Goal: Task Accomplishment & Management: Use online tool/utility

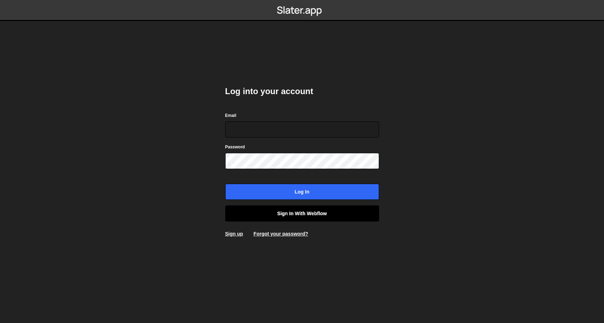
click at [287, 214] on link "Sign in with Webflow" at bounding box center [302, 213] width 154 height 16
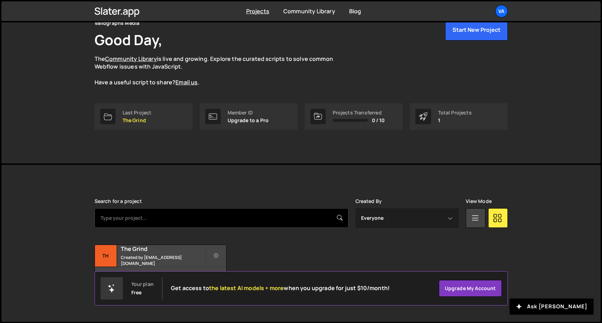
scroll to position [37, 0]
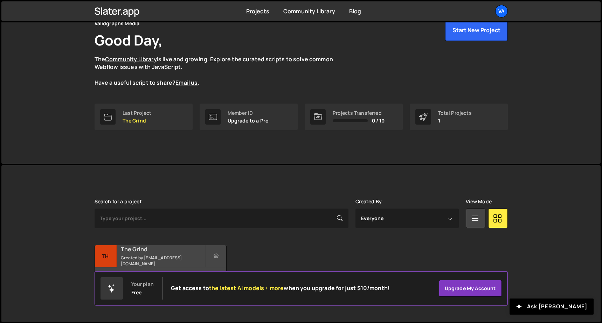
click at [160, 261] on small "Created by [EMAIL_ADDRESS][DOMAIN_NAME]" at bounding box center [163, 261] width 84 height 12
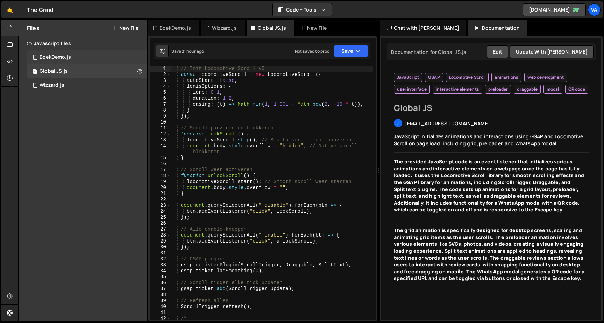
click at [78, 53] on div "1 BoekDemo.js 0" at bounding box center [87, 57] width 120 height 14
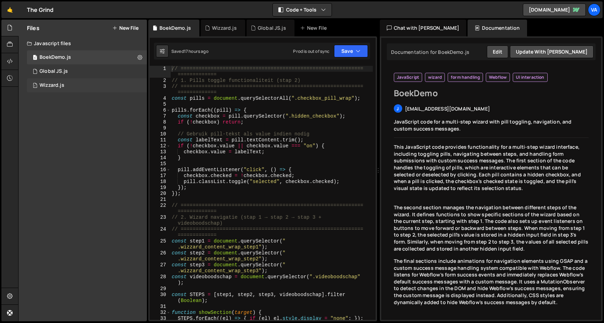
click at [85, 82] on div "1 Wizzard.js 0" at bounding box center [87, 85] width 120 height 14
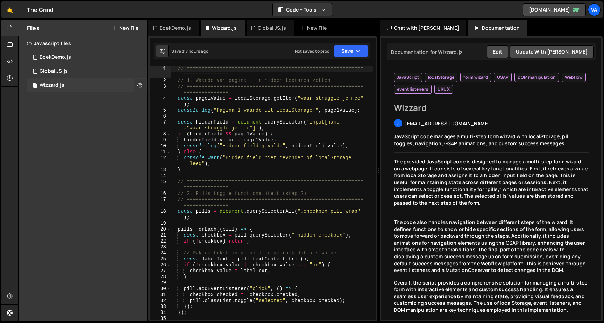
click at [138, 83] on icon at bounding box center [140, 85] width 5 height 7
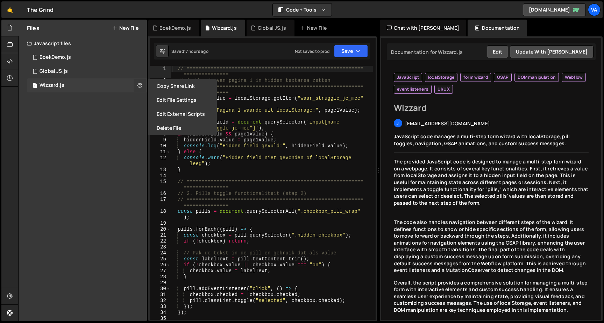
click at [138, 83] on icon at bounding box center [140, 85] width 5 height 7
click at [97, 70] on div "1 Global JS.js 0" at bounding box center [87, 71] width 120 height 14
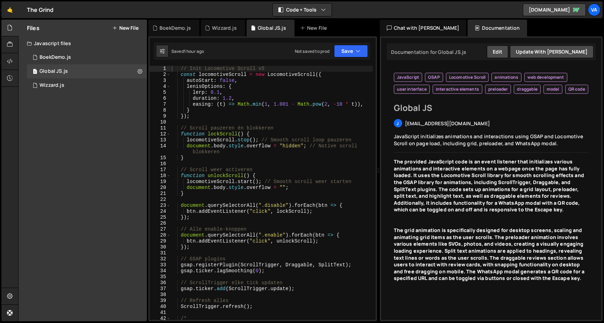
click at [242, 163] on div "// Init Locomotive Scroll v5 const locomotiveScroll = new LocomotiveScroll ({ a…" at bounding box center [271, 199] width 203 height 266
click at [143, 74] on button at bounding box center [140, 71] width 13 height 13
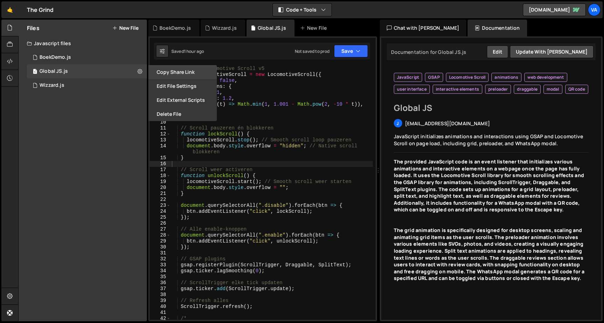
click at [155, 75] on button "Copy share link" at bounding box center [182, 72] width 69 height 14
click at [320, 107] on div "// Init Locomotive Scroll v5 const locomotiveScroll = new LocomotiveScroll ({ a…" at bounding box center [271, 199] width 203 height 266
type textarea "});"
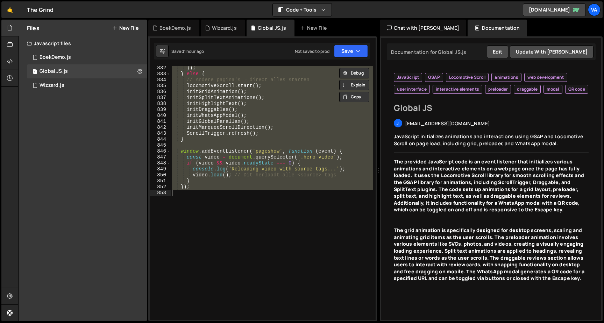
scroll to position [5617, 0]
click at [224, 205] on div "}) ; } else { // Andere pagina's → direct alles starten locomotiveScroll . star…" at bounding box center [271, 193] width 202 height 254
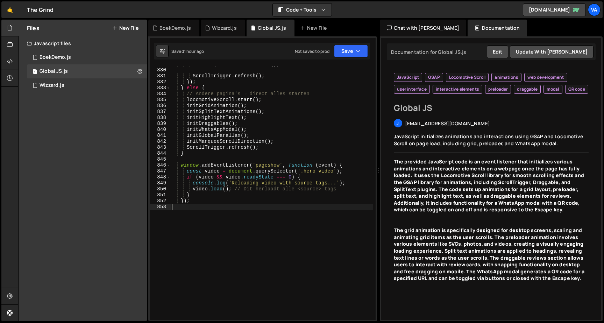
scroll to position [5602, 0]
click at [200, 153] on div "initMarqueeScrollDirection ( ) ; ScrollTrigger . refresh ( ) ; }) ; } else { //…" at bounding box center [271, 194] width 203 height 266
type textarea "}"
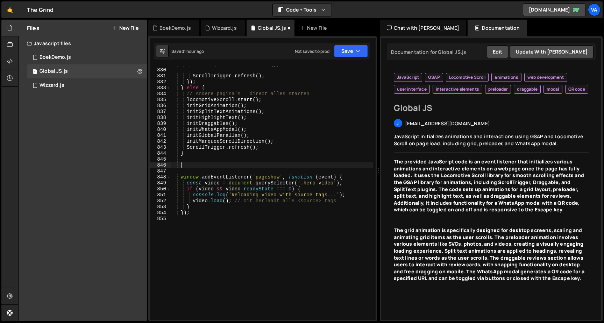
paste textarea
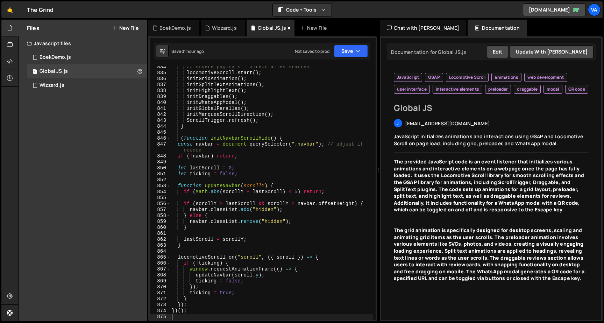
scroll to position [5630, 0]
click at [191, 133] on div "// Andere pagina's → direct alles starten locomotiveScroll . start ( ) ; initGr…" at bounding box center [271, 197] width 203 height 266
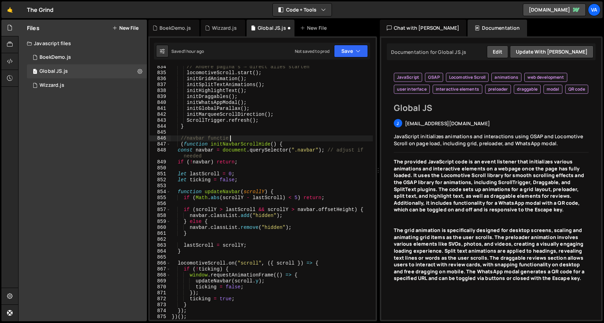
scroll to position [0, 4]
click at [188, 137] on div "// Andere pagina's → direct alles starten locomotiveScroll . start ( ) ; initGr…" at bounding box center [271, 197] width 203 height 266
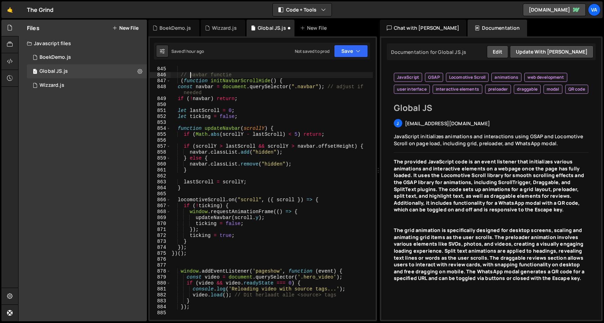
scroll to position [5687, 0]
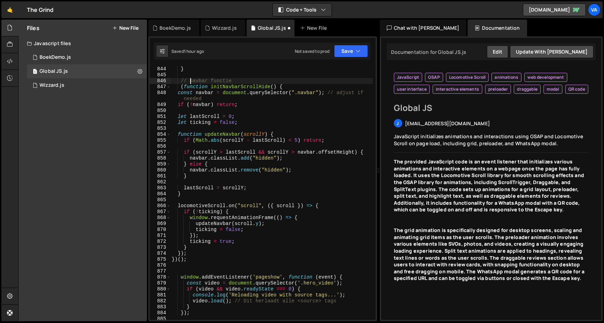
click at [228, 215] on div "ScrollTrigger . refresh ( ) ; } // navbar functie ( function initNavbarScrollHi…" at bounding box center [271, 193] width 203 height 266
click at [347, 56] on button "Save" at bounding box center [351, 51] width 34 height 13
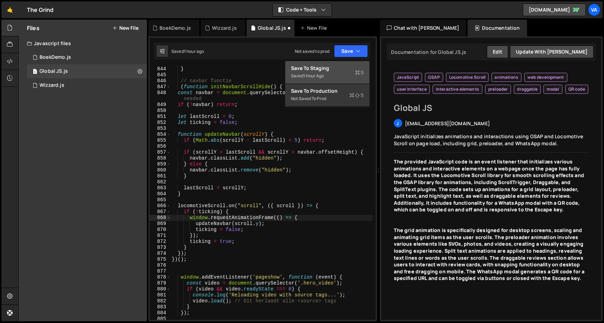
click at [339, 66] on div "Save to Staging S" at bounding box center [327, 68] width 73 height 7
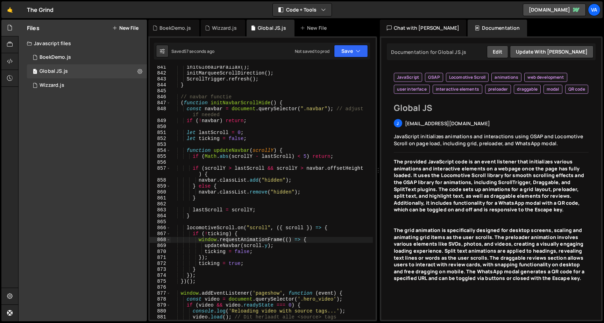
scroll to position [5666, 0]
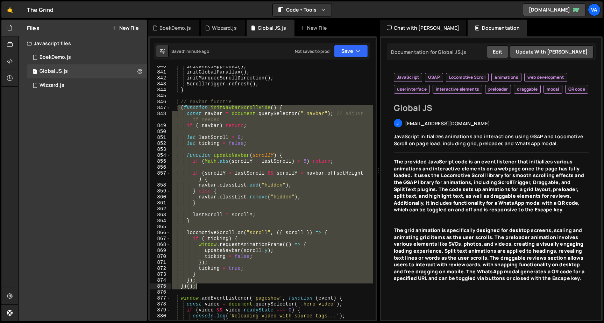
drag, startPoint x: 179, startPoint y: 107, endPoint x: 201, endPoint y: 284, distance: 178.0
click at [201, 284] on div "initWhatsAppModal ( ) ; initGlobalParallax ( ) ; initMarqueeScrollDirection ( )…" at bounding box center [271, 196] width 203 height 266
type textarea "}); })();"
paste textarea
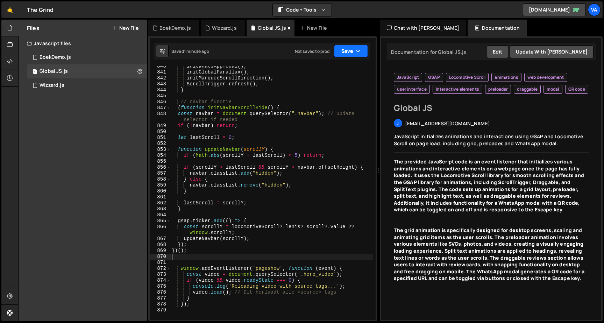
click at [345, 48] on button "Save" at bounding box center [351, 51] width 34 height 13
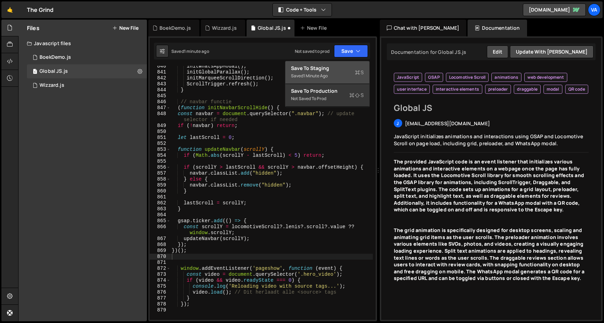
click at [352, 73] on div "Saved 1 minute ago" at bounding box center [327, 76] width 73 height 8
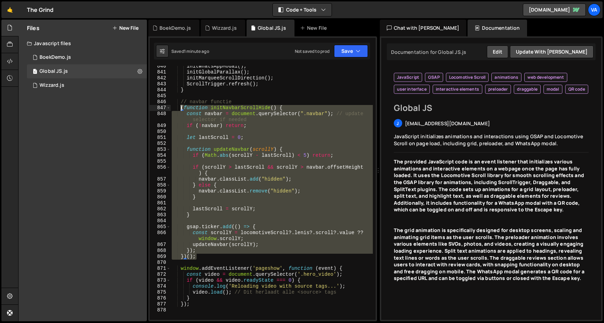
drag, startPoint x: 202, startPoint y: 255, endPoint x: 181, endPoint y: 107, distance: 149.4
click at [181, 107] on div "initWhatsAppModal ( ) ; initGlobalParallax ( ) ; initMarqueeScrollDirection ( )…" at bounding box center [271, 196] width 203 height 266
type textarea "(function initNavbarScrollHide() { const navbar = document.querySelector(".navb…"
paste textarea
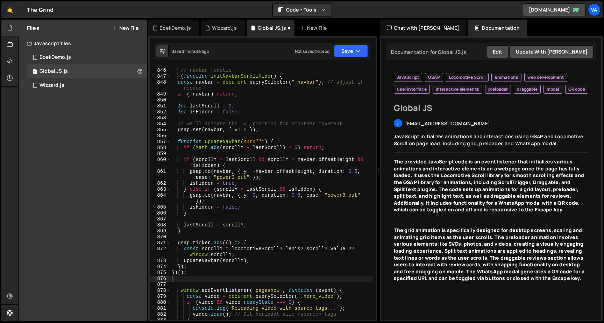
scroll to position [5699, 0]
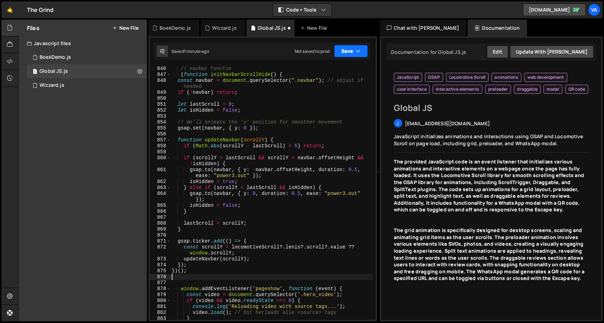
click at [348, 52] on button "Save" at bounding box center [351, 51] width 34 height 13
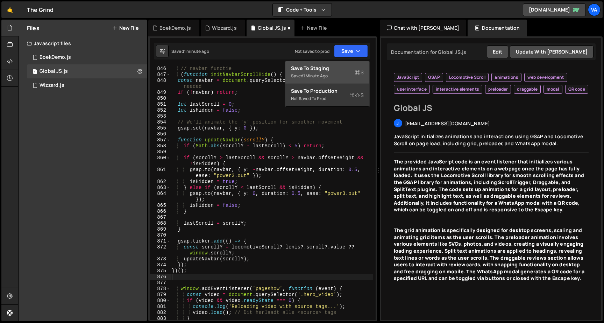
click at [346, 77] on div "Saved 1 minute ago" at bounding box center [327, 76] width 73 height 8
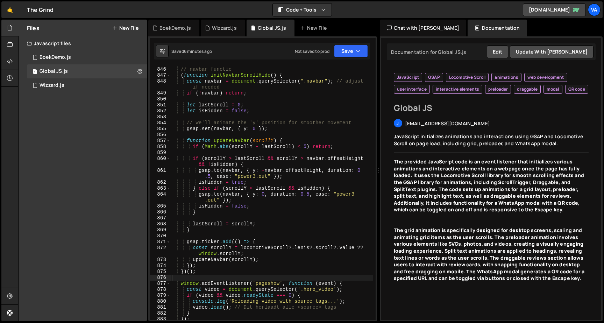
scroll to position [5694, 0]
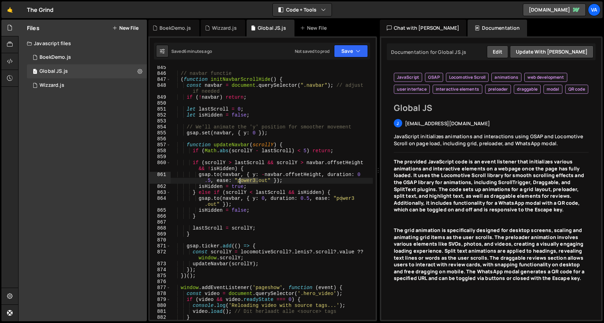
drag, startPoint x: 258, startPoint y: 180, endPoint x: 239, endPoint y: 180, distance: 18.9
click at [239, 180] on div "// navbar functie ( function initNavbarScrollHide ( ) { const navbar = document…" at bounding box center [271, 198] width 203 height 266
click at [212, 180] on div "// navbar functie ( function initNavbarScrollHide ( ) { const navbar = document…" at bounding box center [271, 198] width 203 height 266
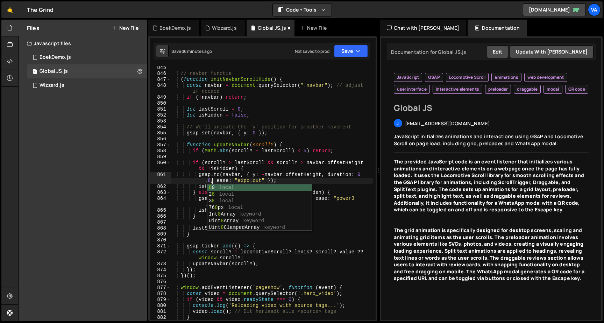
click at [363, 132] on div "// navbar functie ( function initNavbarScrollHide ( ) { const navbar = document…" at bounding box center [271, 198] width 203 height 266
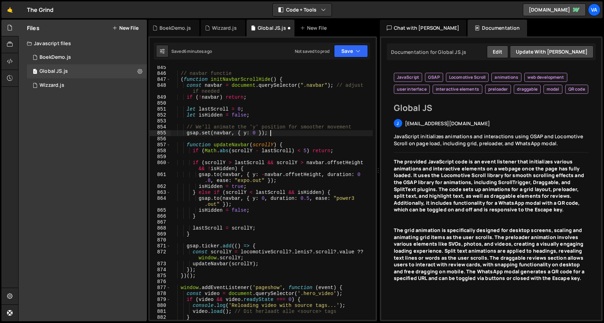
scroll to position [0, 7]
click at [314, 198] on div "// navbar functie ( function initNavbarScrollHide ( ) { const navbar = document…" at bounding box center [271, 198] width 203 height 266
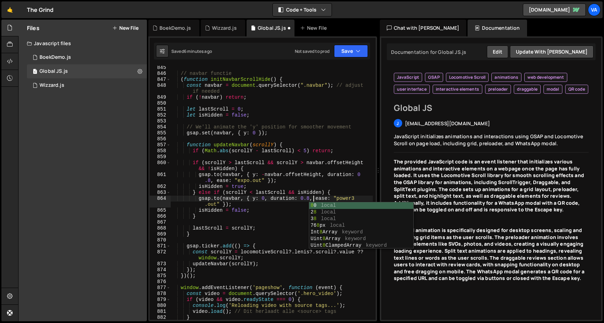
scroll to position [0, 10]
click at [349, 194] on div "// navbar functie ( function initNavbarScrollHide ( ) { const navbar = document…" at bounding box center [271, 198] width 203 height 266
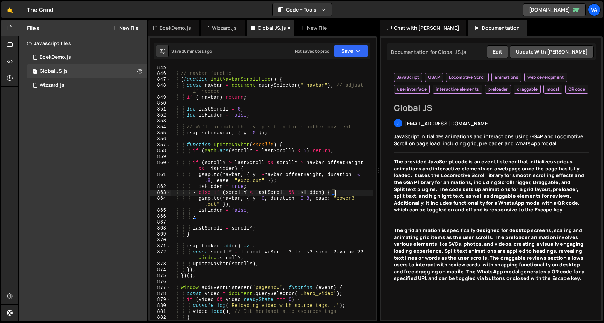
click at [349, 197] on div "// navbar functie ( function initNavbarScrollHide ( ) { const navbar = document…" at bounding box center [271, 198] width 203 height 266
click at [348, 197] on div "// navbar functie ( function initNavbarScrollHide ( ) { const navbar = document…" at bounding box center [271, 198] width 203 height 266
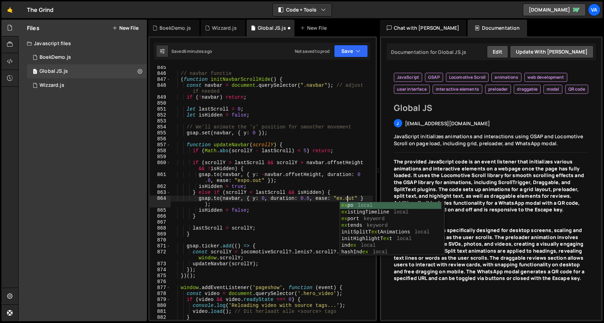
scroll to position [0, 13]
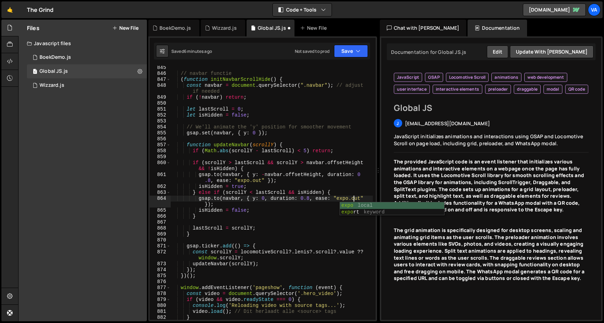
click at [314, 174] on div "// navbar functie ( function initNavbarScrollHide ( ) { const navbar = document…" at bounding box center [271, 198] width 203 height 266
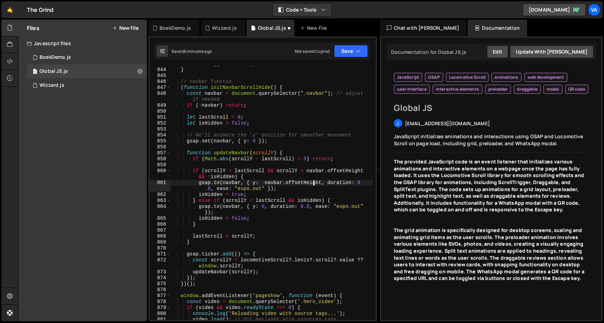
scroll to position [5686, 0]
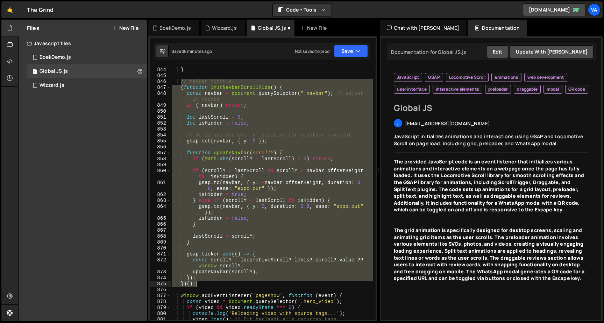
drag, startPoint x: 181, startPoint y: 81, endPoint x: 221, endPoint y: 283, distance: 206.2
click at [221, 283] on div "ScrollTrigger . refresh ( ) ; } // navbar functie ( function initNavbarScrollHi…" at bounding box center [271, 194] width 203 height 266
type textarea "}); })();"
paste textarea
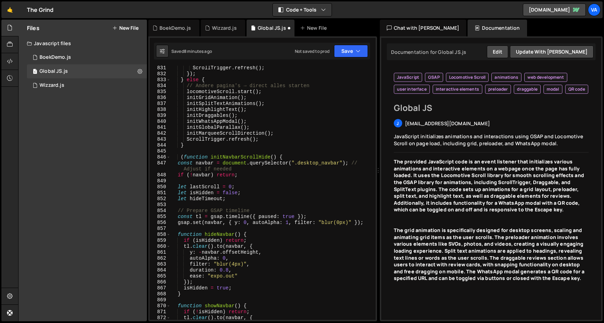
scroll to position [5605, 0]
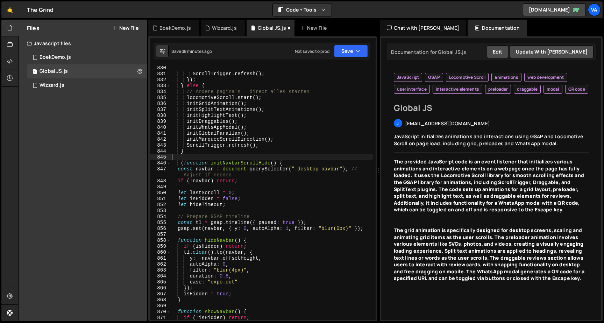
click at [196, 155] on div "ScrollTrigger . refresh ( ) ; }) ; } else { // Andere pagina's → direct alles s…" at bounding box center [271, 198] width 203 height 266
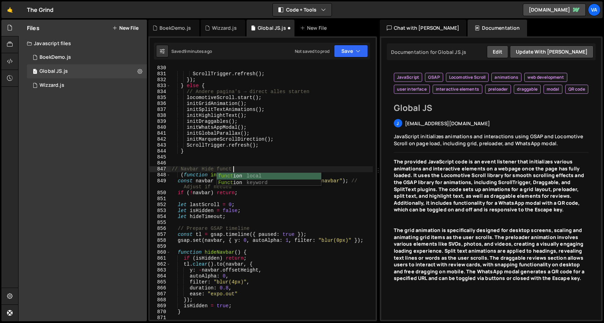
scroll to position [0, 5]
click at [347, 55] on button "Save" at bounding box center [351, 51] width 34 height 13
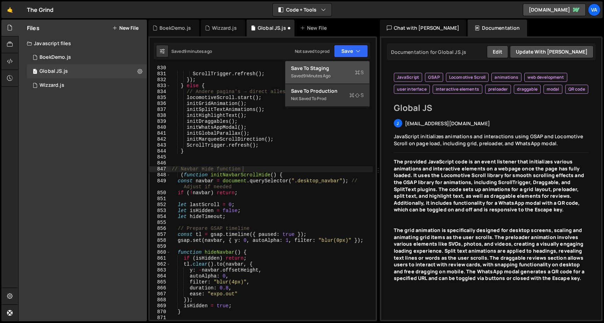
click at [339, 69] on div "Save to Staging S" at bounding box center [327, 68] width 73 height 7
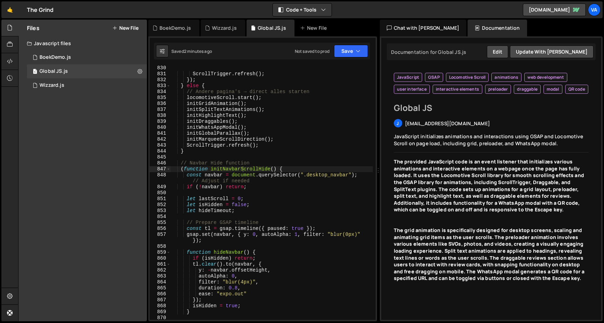
click at [335, 174] on div "ScrollTrigger . refresh ( ) ; }) ; } else { // Andere pagina's → direct alles s…" at bounding box center [271, 198] width 203 height 266
click at [346, 44] on div "Saved 2 minutes ago Not saved to prod Upgrade to Edit Save Save to Staging S Sa…" at bounding box center [262, 51] width 216 height 17
click at [344, 49] on button "Save" at bounding box center [351, 51] width 34 height 13
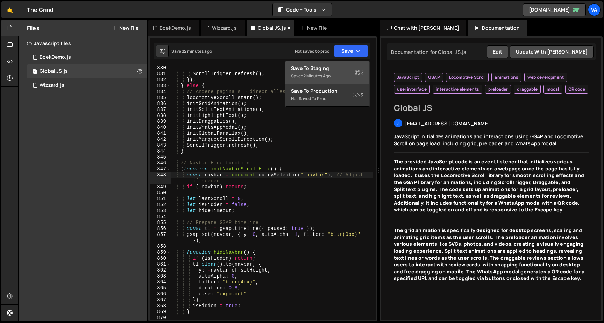
click at [325, 73] on div "2 minutes ago" at bounding box center [316, 76] width 27 height 6
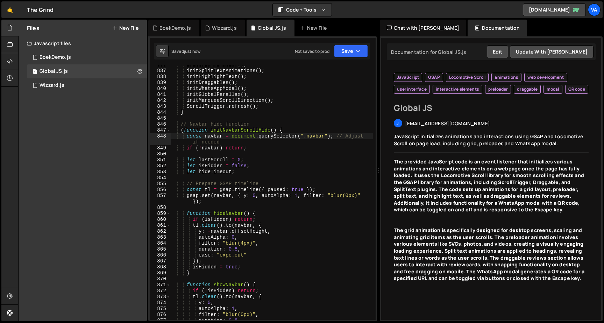
scroll to position [5611, 0]
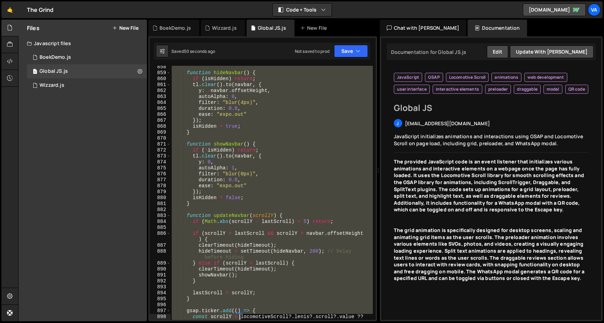
drag, startPoint x: 183, startPoint y: 161, endPoint x: 239, endPoint y: 314, distance: 163.8
click at [240, 316] on div "function hideNavbar ( ) { if ( isHidden ) return ; tl . clear ( ) . to ( navbar…" at bounding box center [271, 200] width 203 height 272
click at [239, 314] on div "function hideNavbar ( ) { if ( isHidden ) return ; tl . clear ( ) . to ( navbar…" at bounding box center [271, 193] width 202 height 254
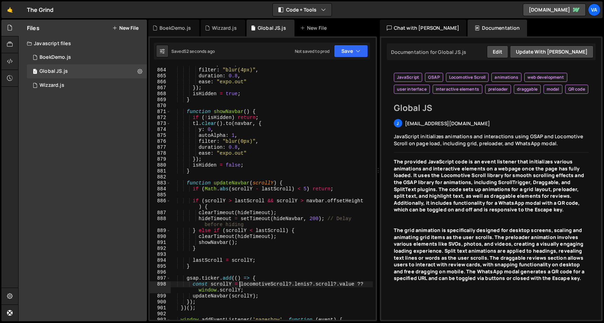
scroll to position [5828, 0]
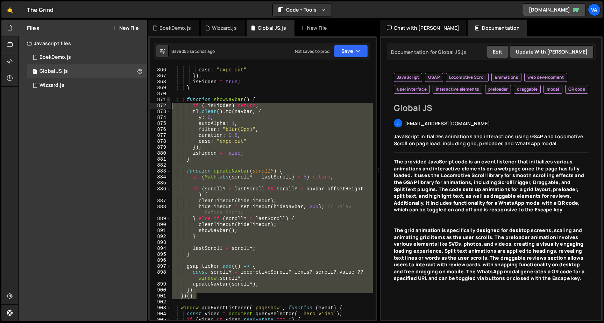
drag, startPoint x: 197, startPoint y: 296, endPoint x: 167, endPoint y: 97, distance: 200.7
click at [167, 97] on div "const scrollY = locomotiveScroll?.[PERSON_NAME]?.scroll?.value ?? window.scroll…" at bounding box center [263, 193] width 226 height 254
type textarea "function showNavbar() { if (!isHidden) return;"
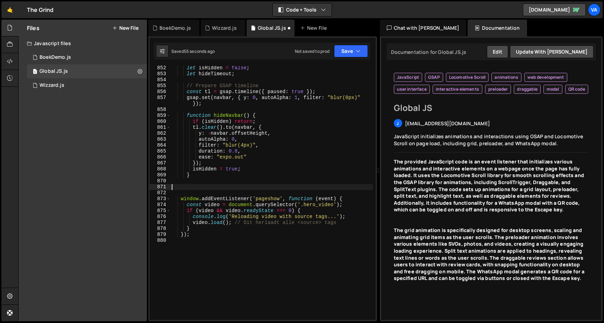
scroll to position [5736, 0]
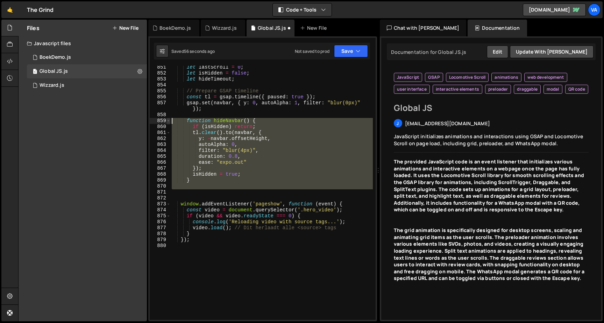
drag, startPoint x: 181, startPoint y: 195, endPoint x: 167, endPoint y: 123, distance: 73.4
click at [167, 123] on div "851 852 853 854 855 856 857 858 859 860 861 862 863 864 865 866 867 868 869 870…" at bounding box center [263, 193] width 226 height 254
type textarea "function hideNavbar() { if (isHidden) return;"
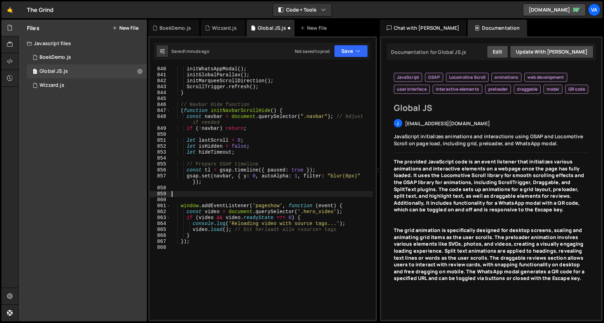
scroll to position [5656, 0]
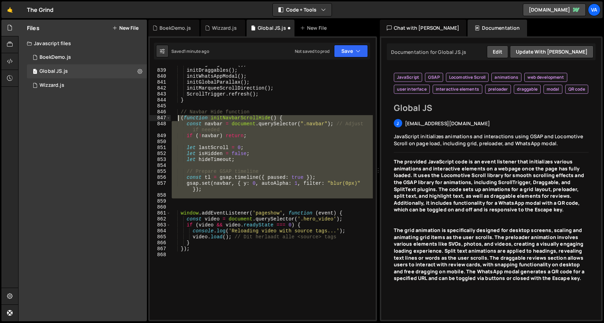
drag, startPoint x: 189, startPoint y: 200, endPoint x: 179, endPoint y: 117, distance: 83.3
click at [179, 117] on div "initHighlightText ( ) ; initDraggables ( ) ; initWhatsAppModal ( ) ; initGlobal…" at bounding box center [271, 195] width 203 height 266
type textarea "(function initNavbarScrollHide() { const navbar = document.querySelector(".navb…"
paste textarea
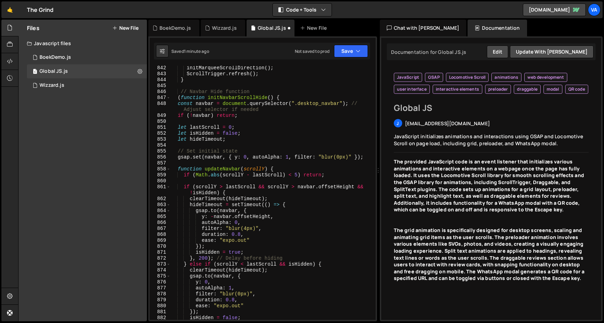
scroll to position [5657, 0]
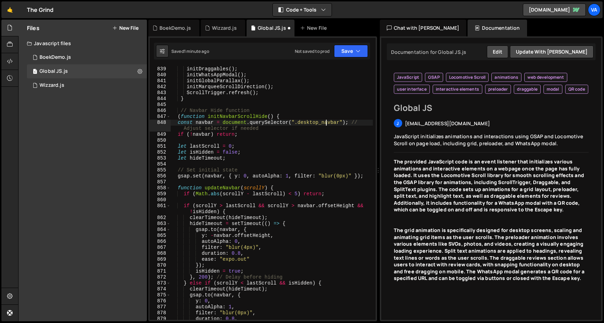
click at [326, 122] on div "initHighlightText ( ) ; initDraggables ( ) ; initWhatsAppModal ( ) ; initGlobal…" at bounding box center [271, 193] width 203 height 266
click at [352, 51] on button "Save" at bounding box center [351, 51] width 34 height 13
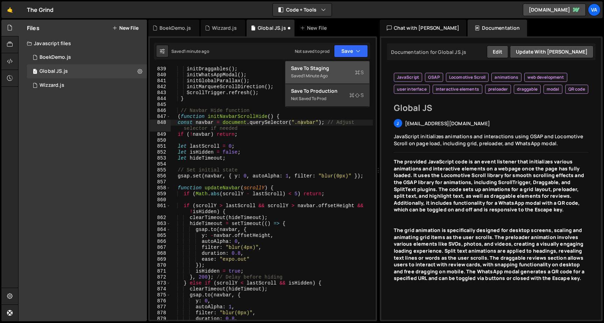
click at [350, 69] on div "Save to Staging S" at bounding box center [327, 68] width 73 height 7
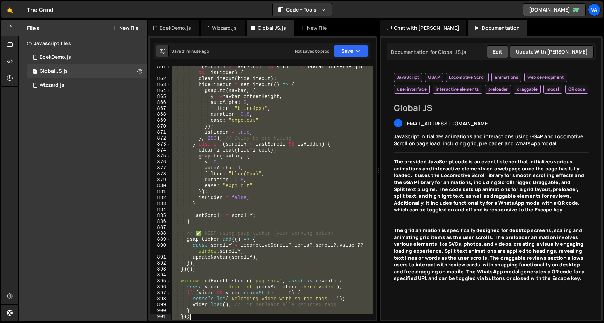
scroll to position [5808, 0]
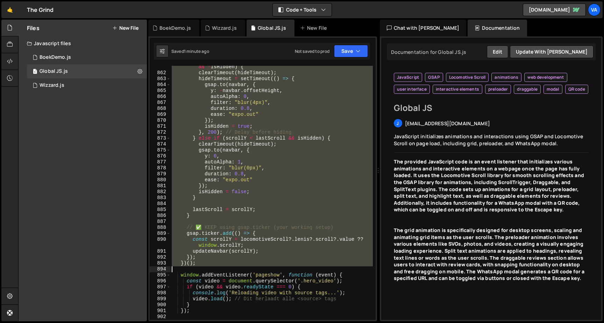
drag, startPoint x: 182, startPoint y: 118, endPoint x: 217, endPoint y: 266, distance: 152.7
click at [217, 266] on div "if ( scrollY > lastScroll && scrollY > navbar . offsetHeight && ! isHidden ) { …" at bounding box center [271, 194] width 203 height 272
type textarea "})();"
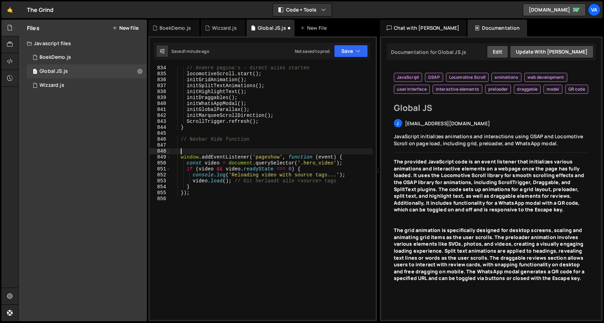
scroll to position [0, 0]
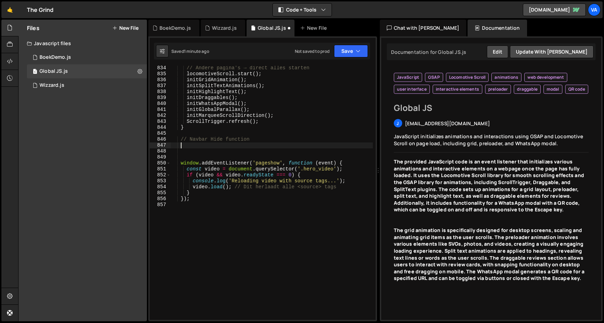
paste textarea
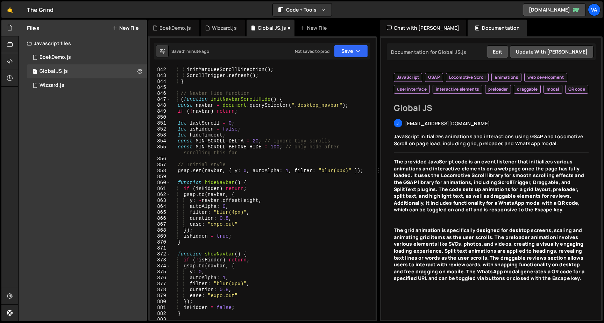
scroll to position [5669, 0]
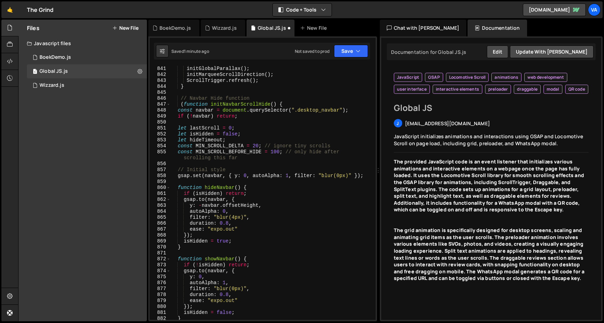
click at [327, 108] on div "initGlobalParallax ( ) ; initMarqueeScrollDirection ( ) ; ScrollTrigger . refre…" at bounding box center [271, 199] width 203 height 266
click at [349, 52] on button "Save" at bounding box center [351, 51] width 34 height 13
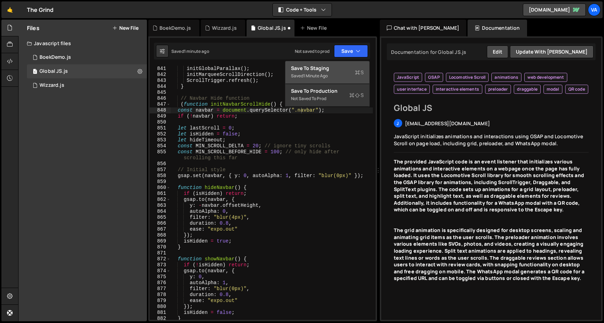
click at [342, 67] on div "Save to Staging S" at bounding box center [327, 68] width 73 height 7
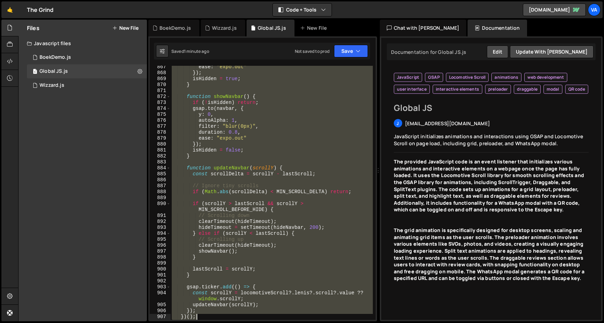
scroll to position [5874, 0]
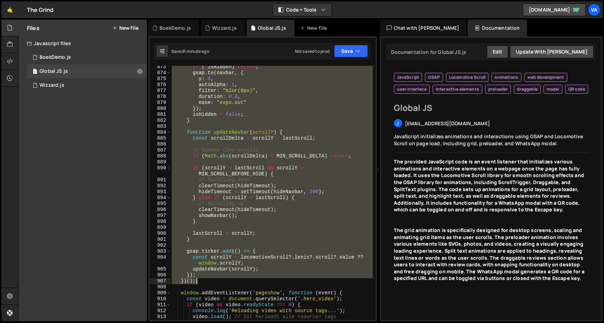
drag, startPoint x: 181, startPoint y: 95, endPoint x: 220, endPoint y: 279, distance: 187.5
click at [220, 279] on div "if ( ! isHidden ) return ; gsap . to ( navbar , { y : 0 , autoAlpha : 1 , filte…" at bounding box center [271, 197] width 203 height 266
type textarea "}); })();"
paste textarea
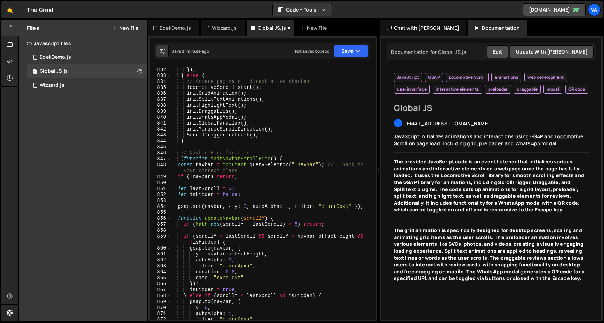
scroll to position [5615, 0]
drag, startPoint x: 332, startPoint y: 163, endPoint x: 305, endPoint y: 171, distance: 27.8
click at [305, 171] on div "ScrollTrigger . refresh ( ) ; }) ; } else { // Andere pagina's → direct alles s…" at bounding box center [271, 194] width 203 height 266
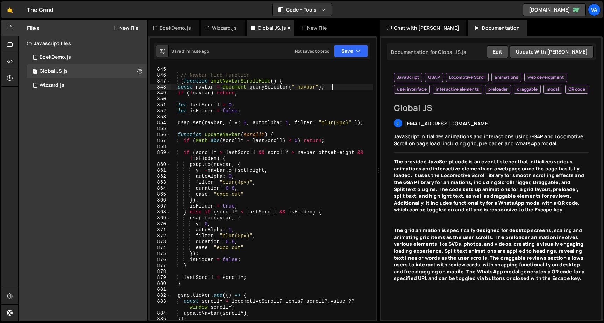
scroll to position [5693, 0]
click at [357, 48] on icon "button" at bounding box center [358, 51] width 5 height 7
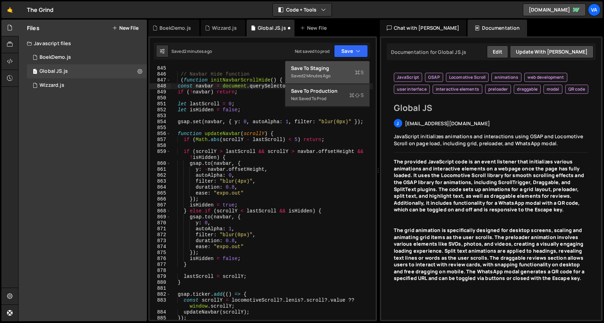
click at [339, 68] on div "Save to Staging S" at bounding box center [327, 68] width 73 height 7
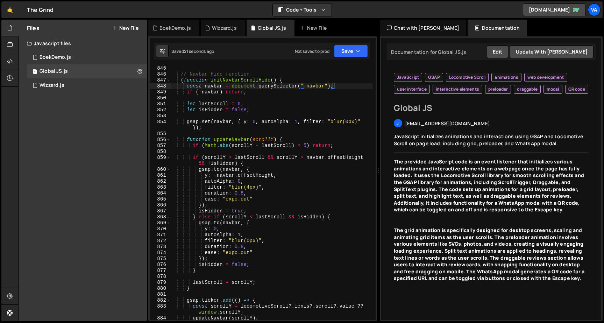
scroll to position [5697, 0]
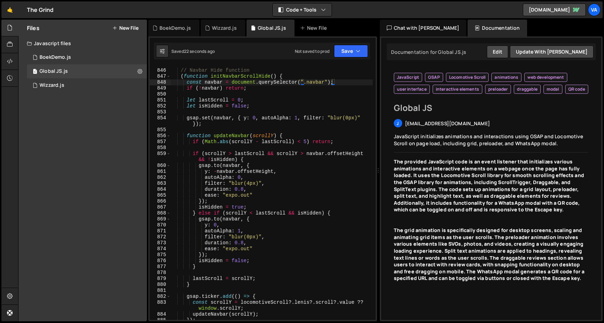
click at [245, 243] on div "// Navbar Hide function ( function initNavbarScrollHide ( ) { const navbar = do…" at bounding box center [271, 195] width 203 height 266
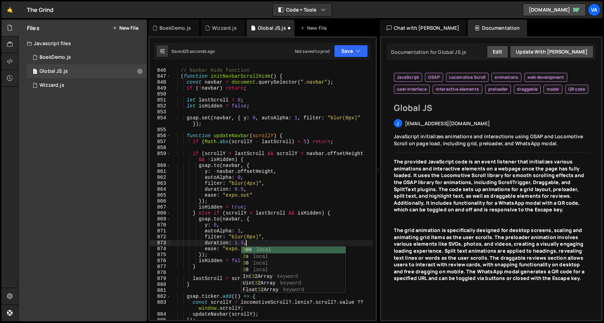
click at [245, 188] on div "// Navbar Hide function ( function initNavbarScrollHide ( ) { const navbar = do…" at bounding box center [271, 195] width 203 height 266
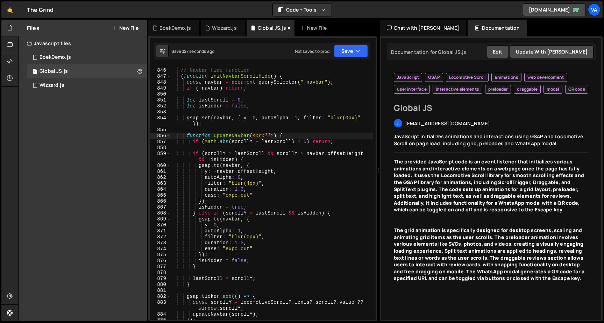
click at [251, 138] on div "// Navbar Hide function ( function initNavbarScrollHide ( ) { const navbar = do…" at bounding box center [271, 195] width 203 height 266
click at [253, 181] on div "// Navbar Hide function ( function initNavbarScrollHide ( ) { const navbar = do…" at bounding box center [271, 195] width 203 height 266
click at [252, 185] on div "// Navbar Hide function ( function initNavbarScrollHide ( ) { const navbar = do…" at bounding box center [271, 195] width 203 height 266
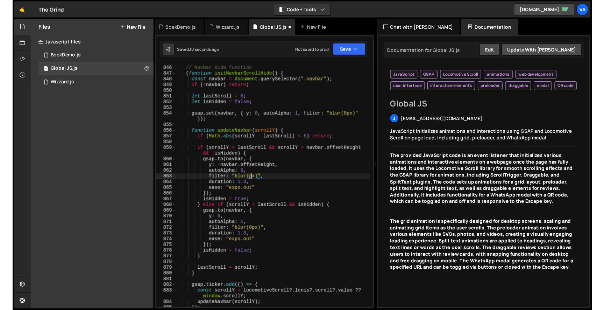
scroll to position [0, 6]
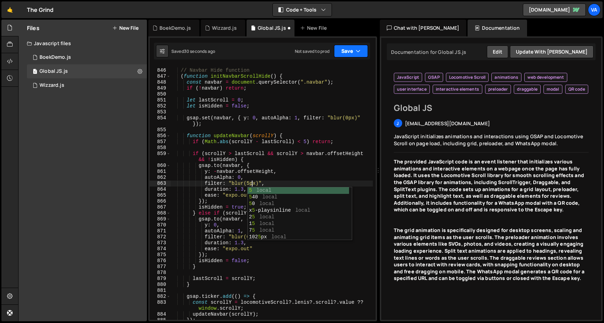
click at [354, 54] on button "Save" at bounding box center [351, 51] width 34 height 13
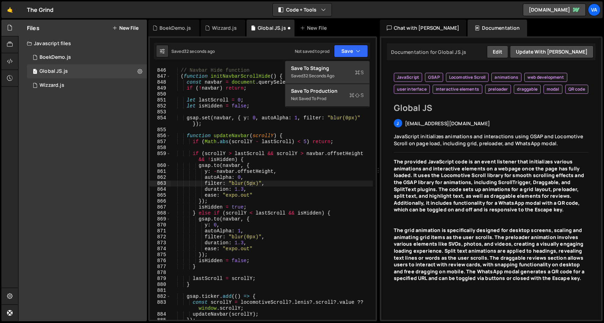
click at [332, 77] on div "32 seconds ago" at bounding box center [318, 76] width 31 height 6
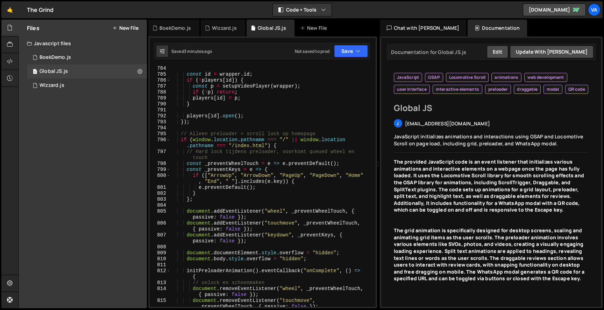
scroll to position [5271, 0]
click at [220, 154] on div "const id = wrapper . id ; if ( ! players [ id ]) { const p = setupVideoPlayer (…" at bounding box center [271, 194] width 203 height 259
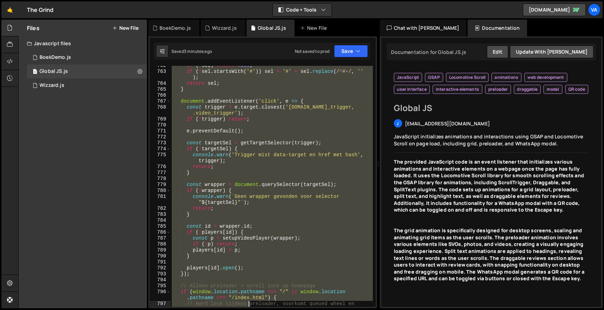
scroll to position [5119, 0]
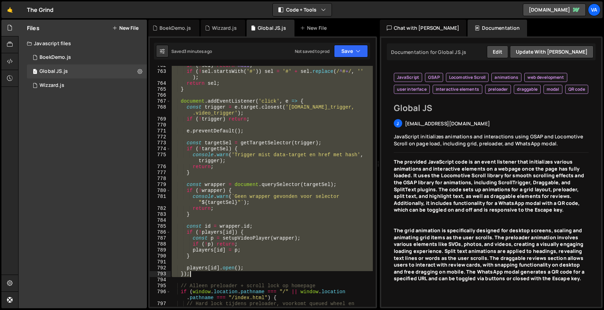
drag, startPoint x: 180, startPoint y: 148, endPoint x: 251, endPoint y: 274, distance: 143.8
click at [251, 274] on div "if ( ! sel ) return null ; if ( ! sel . startsWith ( '#' )) sel = '#' + sel . r…" at bounding box center [271, 192] width 203 height 259
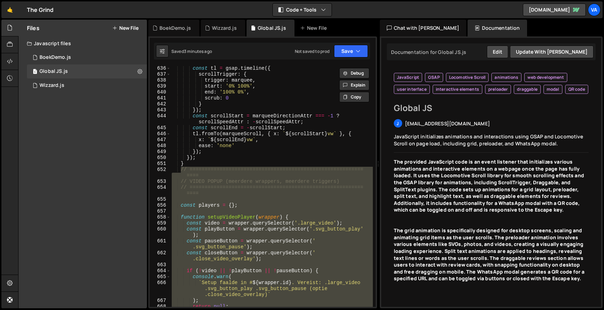
scroll to position [4292, 0]
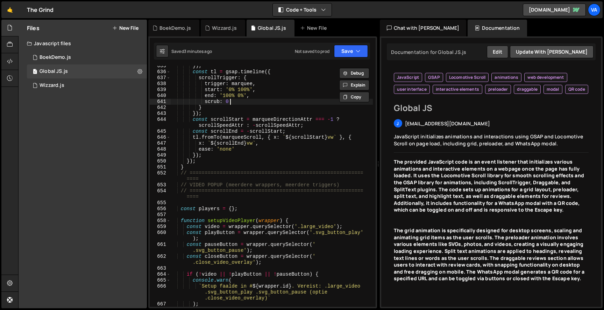
click at [289, 99] on div "}) ; const tl = gsap . timeline ({ scrollTrigger : { trigger : marquee , start …" at bounding box center [271, 189] width 203 height 253
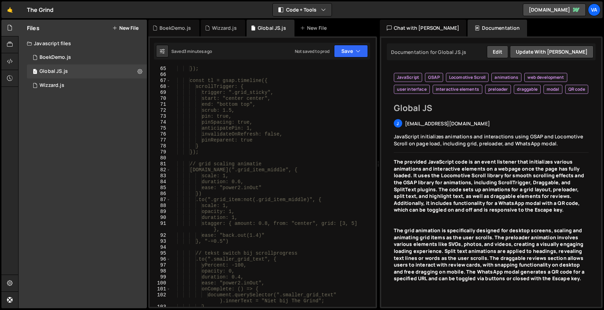
scroll to position [0, 0]
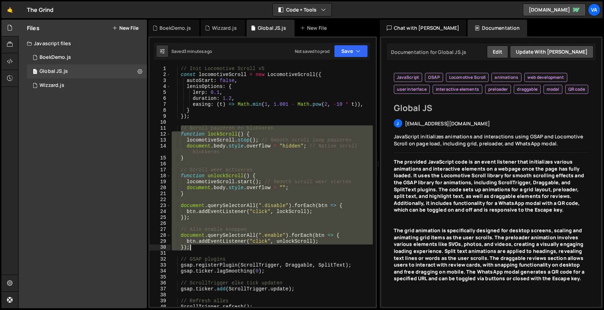
drag, startPoint x: 182, startPoint y: 127, endPoint x: 248, endPoint y: 245, distance: 135.9
click at [248, 245] on div "// Init Locomotive Scroll v5 const locomotiveScroll = new LocomotiveScroll ({ a…" at bounding box center [271, 192] width 203 height 253
click at [261, 265] on div "// Init Locomotive Scroll v5 const locomotiveScroll = new LocomotiveScroll ({ a…" at bounding box center [271, 192] width 203 height 253
type textarea "gsap.registerPlugin(ScrollTrigger, Draggable, SplitText);"
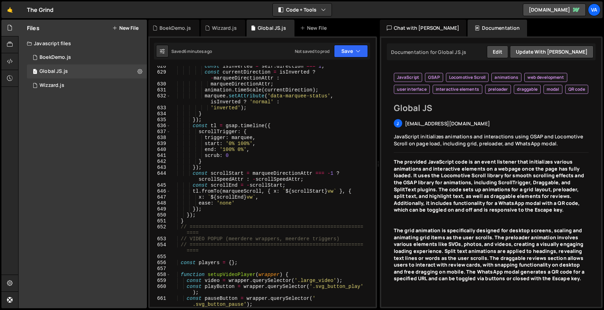
scroll to position [4246, 0]
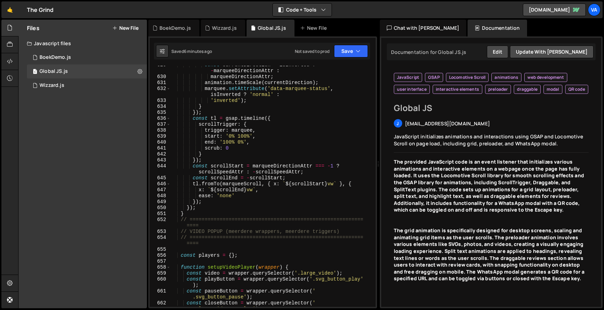
click at [187, 249] on div "const currentDirection = isInverted ? - marqueeDirectionAttr : marqueeDirection…" at bounding box center [271, 194] width 203 height 265
type textarea "/*"
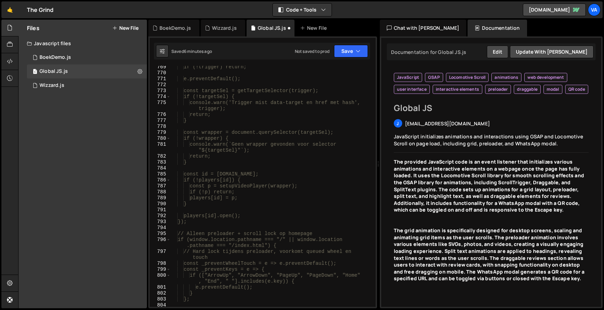
scroll to position [5176, 0]
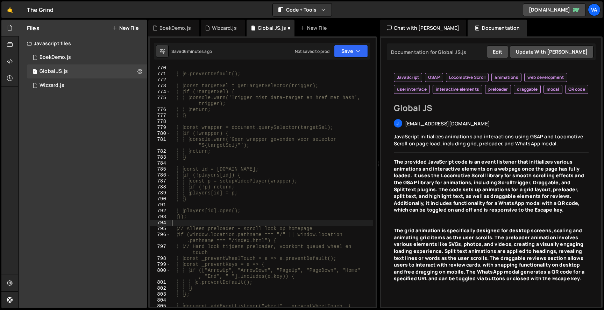
click at [202, 221] on div "e.preventDefault(); const targetSel = getTargetSelector(trigger); if (!targetSe…" at bounding box center [271, 194] width 203 height 259
type textarea "*/"
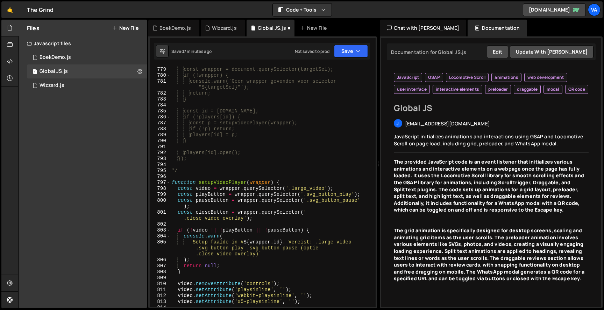
scroll to position [5235, 0]
click at [345, 50] on button "Save" at bounding box center [351, 51] width 34 height 13
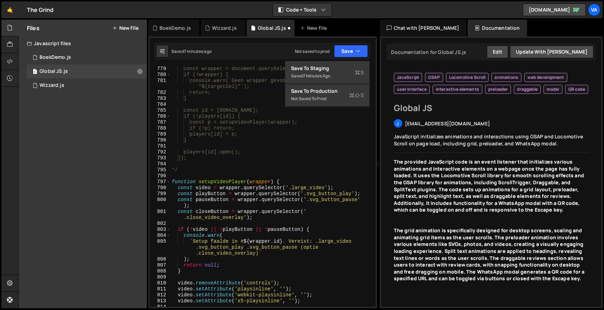
click at [337, 73] on div "Saved 7 minutes ago" at bounding box center [327, 76] width 73 height 8
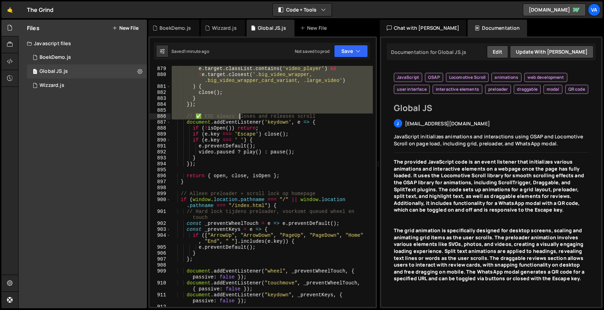
scroll to position [5890, 0]
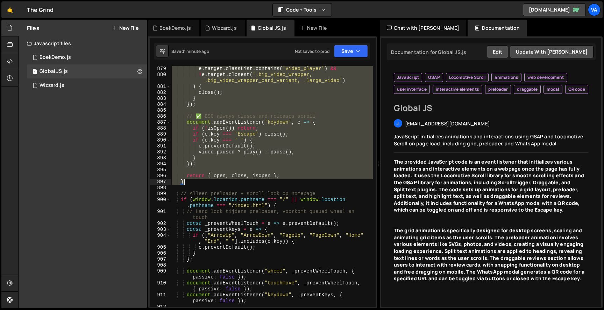
drag, startPoint x: 183, startPoint y: 184, endPoint x: 206, endPoint y: 180, distance: 24.1
click at [206, 180] on div "e . target . classList . contains ( 'video_player' ) && ! e . target . closest …" at bounding box center [271, 192] width 203 height 253
type textarea "return { open, close, isOpen }; }"
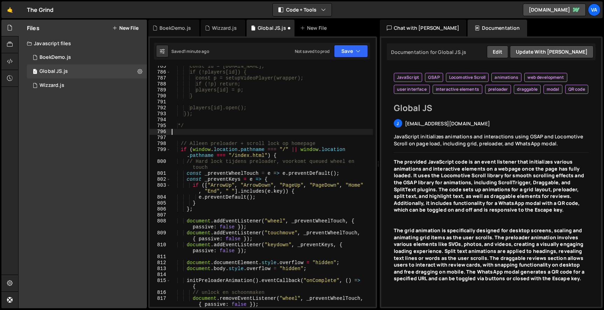
paste textarea "});"
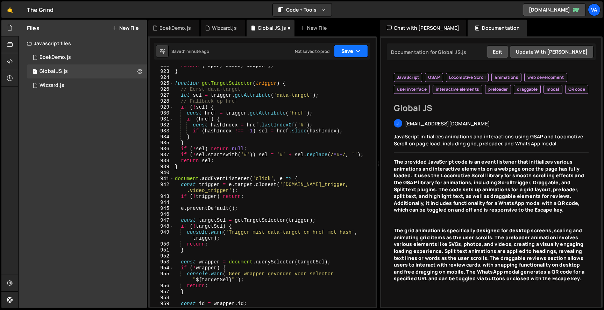
click at [346, 50] on button "Save" at bounding box center [351, 51] width 34 height 13
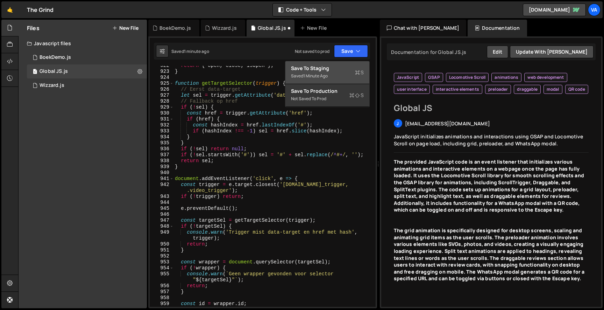
click at [342, 65] on div "Save to Staging S" at bounding box center [327, 68] width 73 height 7
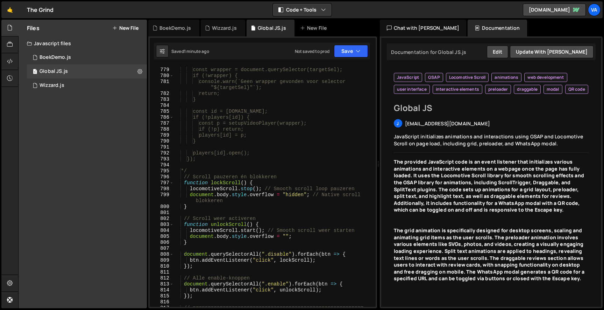
scroll to position [5281, 0]
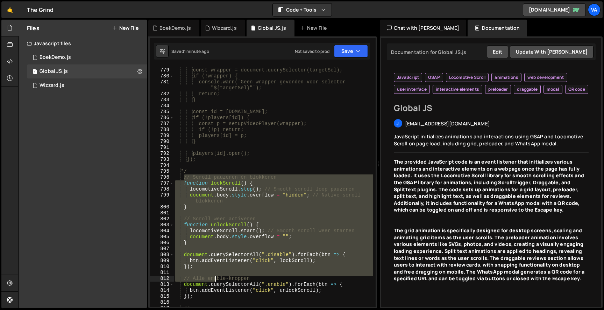
drag, startPoint x: 185, startPoint y: 178, endPoint x: 214, endPoint y: 279, distance: 104.9
click at [215, 279] on div "const wrapper = document.querySelector(targetSel); if (!wrapper) { console.warn…" at bounding box center [273, 190] width 199 height 259
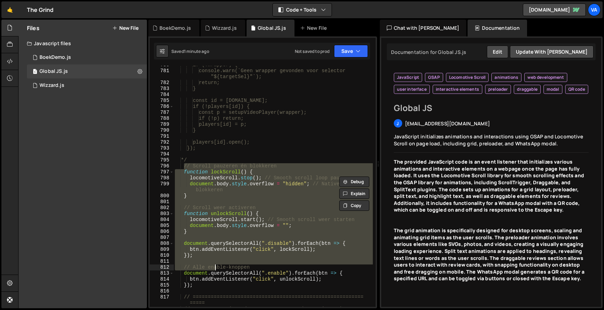
scroll to position [5295, 0]
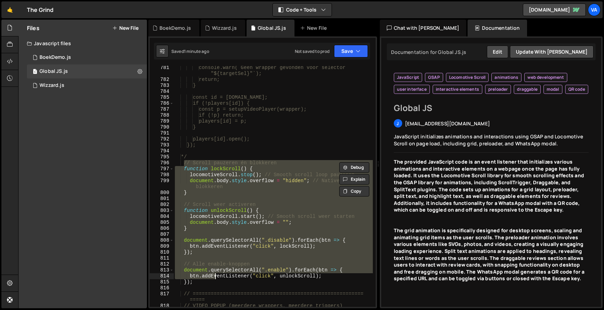
type textarea "btn.addEventListener("click", unlockScroll); });"
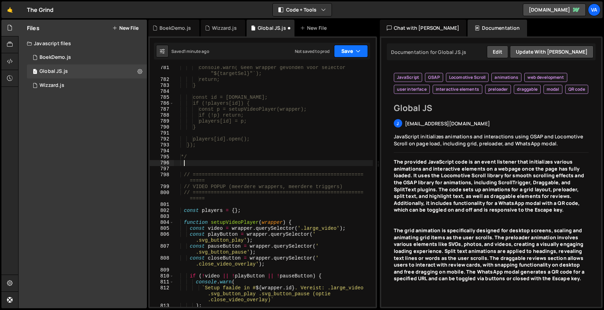
click at [360, 57] on button "Save" at bounding box center [351, 51] width 34 height 13
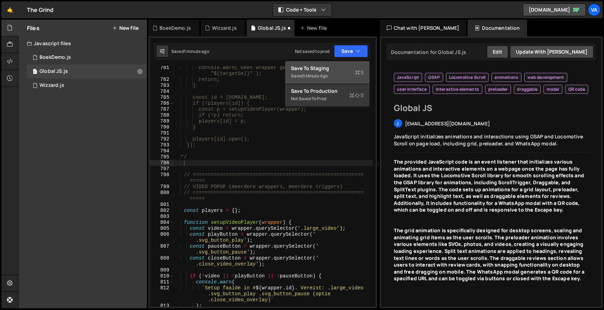
click at [345, 70] on div "Save to Staging S" at bounding box center [327, 68] width 73 height 7
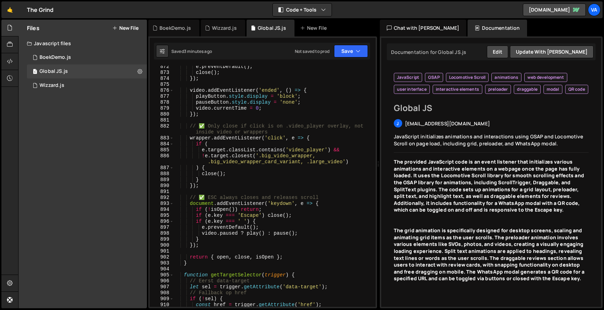
scroll to position [5900, 0]
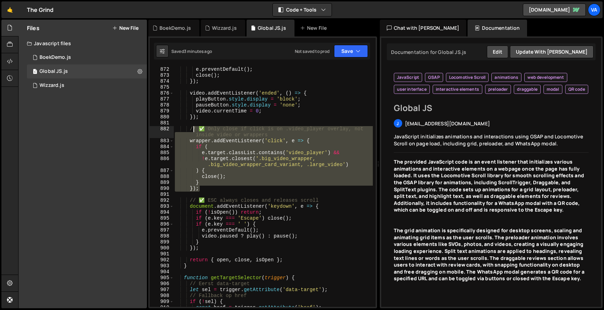
drag, startPoint x: 202, startPoint y: 186, endPoint x: 194, endPoint y: 129, distance: 57.9
click at [194, 129] on div "if ( closeButton ) closeButton . addEventListener ( 'click' , e => { e . preven…" at bounding box center [273, 184] width 199 height 259
type textarea "/"
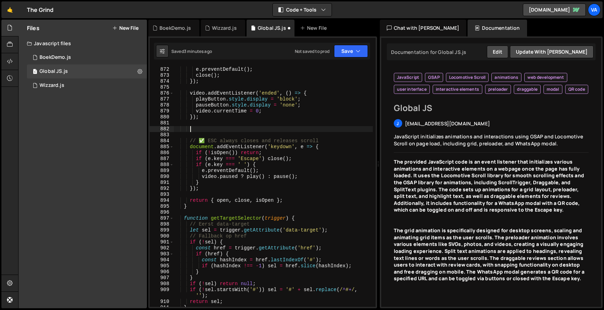
paste textarea
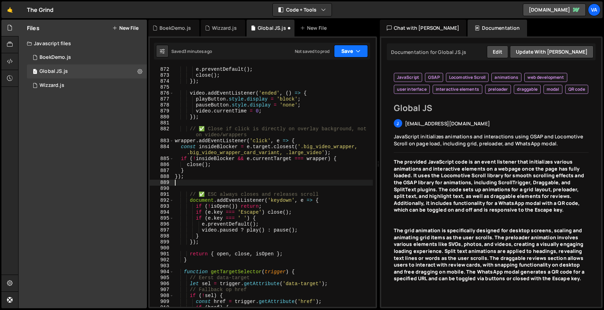
click at [342, 52] on button "Save" at bounding box center [351, 51] width 34 height 13
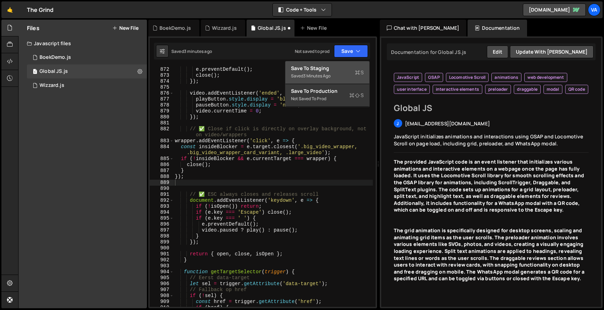
click at [328, 80] on div "Saved 3 minutes ago" at bounding box center [327, 76] width 73 height 8
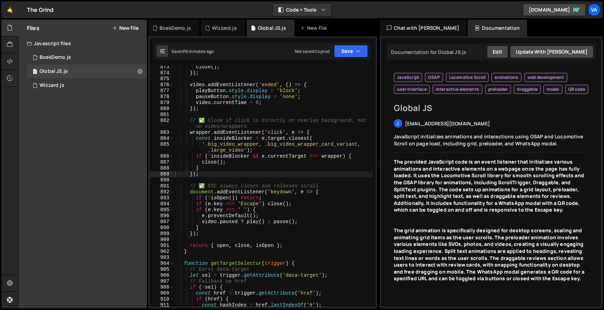
scroll to position [5909, 0]
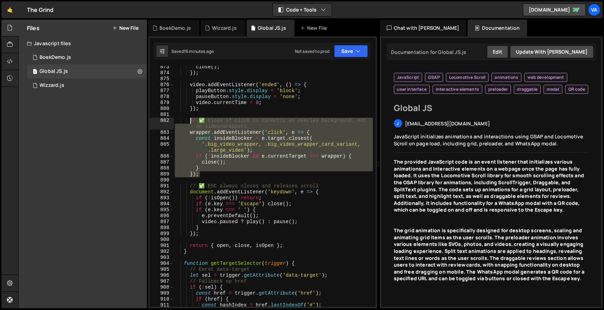
drag, startPoint x: 204, startPoint y: 175, endPoint x: 190, endPoint y: 119, distance: 57.5
click at [190, 119] on div "close ( ) ; }) ; video . addEventListener ( 'ended' , ( ) => { playButton . sty…" at bounding box center [273, 190] width 199 height 253
paste textarea "});"
click at [195, 127] on div "close ( ) ; }) ; video . addEventListener ( 'ended' , ( ) => { playButton . sty…" at bounding box center [273, 186] width 199 height 241
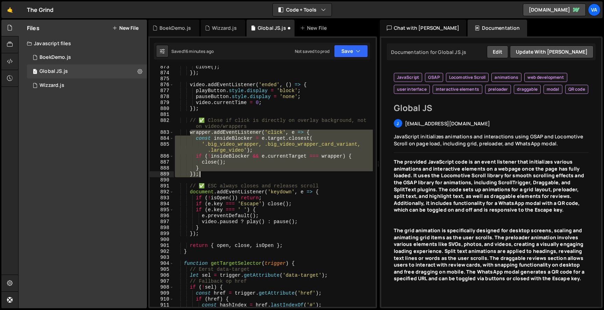
drag, startPoint x: 190, startPoint y: 131, endPoint x: 199, endPoint y: 174, distance: 43.9
click at [199, 174] on div "close ( ) ; }) ; video . addEventListener ( 'ended' , ( ) => { playButton . sty…" at bounding box center [273, 190] width 199 height 253
paste textarea
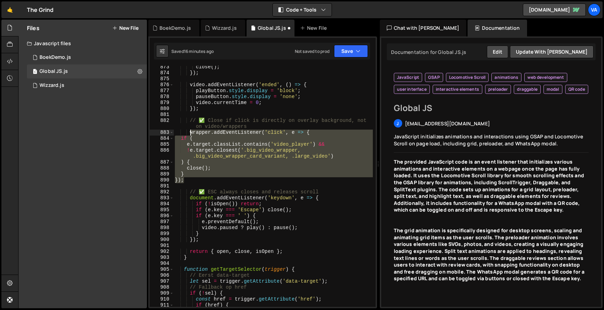
drag, startPoint x: 187, startPoint y: 180, endPoint x: 190, endPoint y: 130, distance: 50.1
click at [190, 130] on div "close ( ) ; }) ; video . addEventListener ( 'ended' , ( ) => { playButton . sty…" at bounding box center [273, 190] width 199 height 253
paste textarea "});"
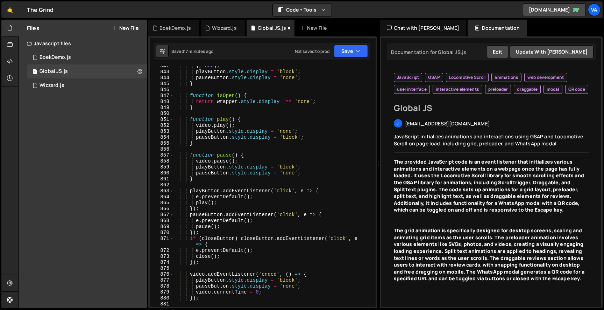
scroll to position [5727, 0]
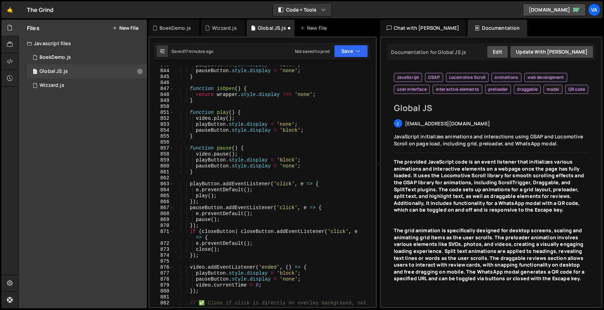
click at [308, 123] on div "playButton . style . display = 'block' ; pauseButton . style . display = 'none'…" at bounding box center [273, 191] width 199 height 259
click at [259, 190] on div "playButton . style . display = 'block' ; pauseButton . style . display = 'none'…" at bounding box center [273, 191] width 199 height 259
type textarea "e.preventDefault();"
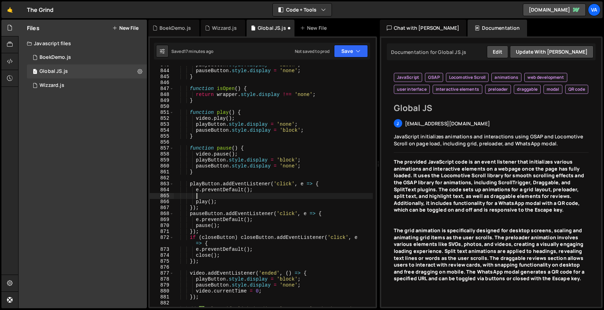
paste textarea "e.stopPropagation();"
click at [267, 220] on div "playButton . style . display = 'block' ; pauseButton . style . display = 'none'…" at bounding box center [273, 191] width 199 height 259
type textarea "e.preventDefault();"
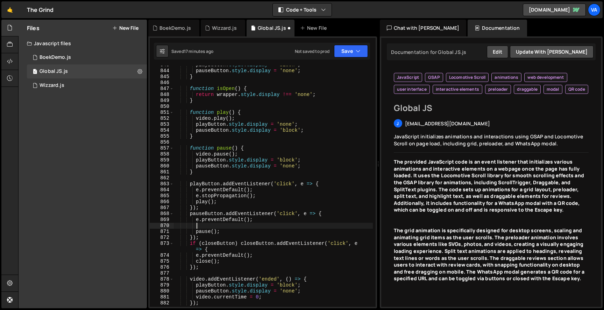
paste textarea "e.stopPropagation();"
click at [269, 254] on div "playButton . style . display = 'block' ; pauseButton . style . display = 'none'…" at bounding box center [273, 188] width 199 height 253
type textarea "e.preventDefault();"
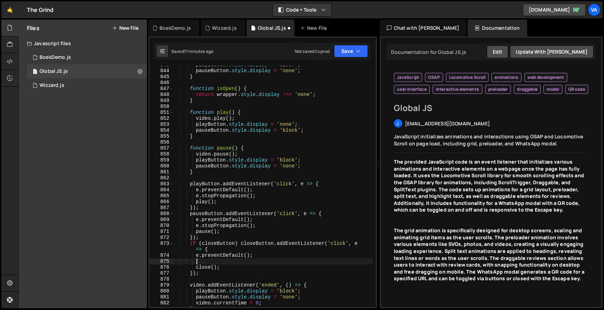
paste textarea "e.stopPropagation();"
type textarea "e.stopPropagation();"
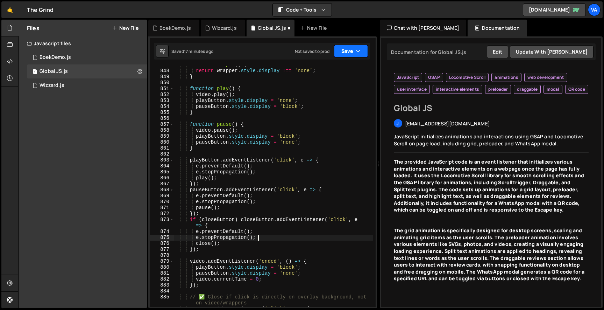
click at [353, 50] on button "Save" at bounding box center [351, 51] width 34 height 13
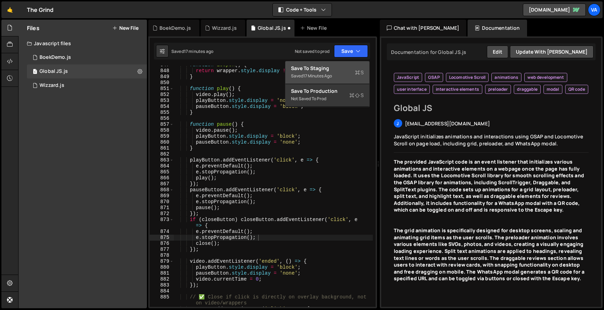
click at [331, 72] on div "Saved 17 minutes ago" at bounding box center [327, 76] width 73 height 8
